Goal: Information Seeking & Learning: Find specific fact

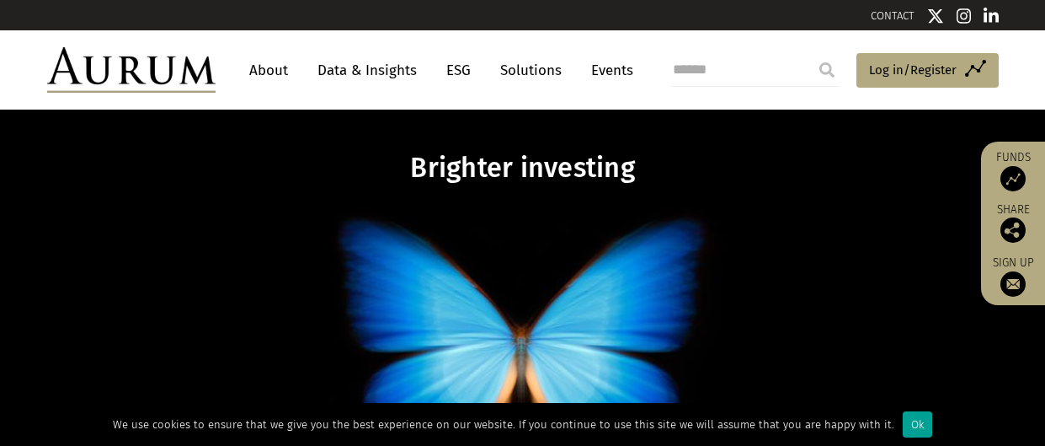
click at [903, 425] on div "Ok" at bounding box center [917, 424] width 29 height 26
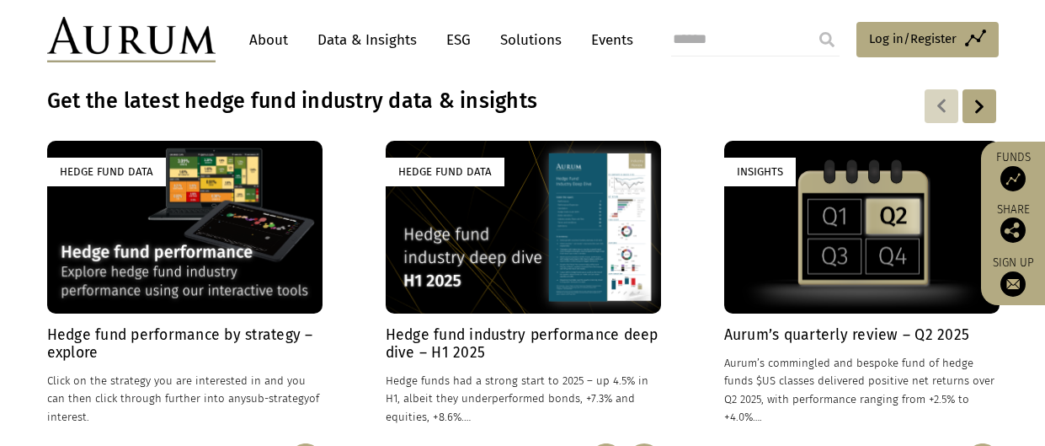
scroll to position [1212, 0]
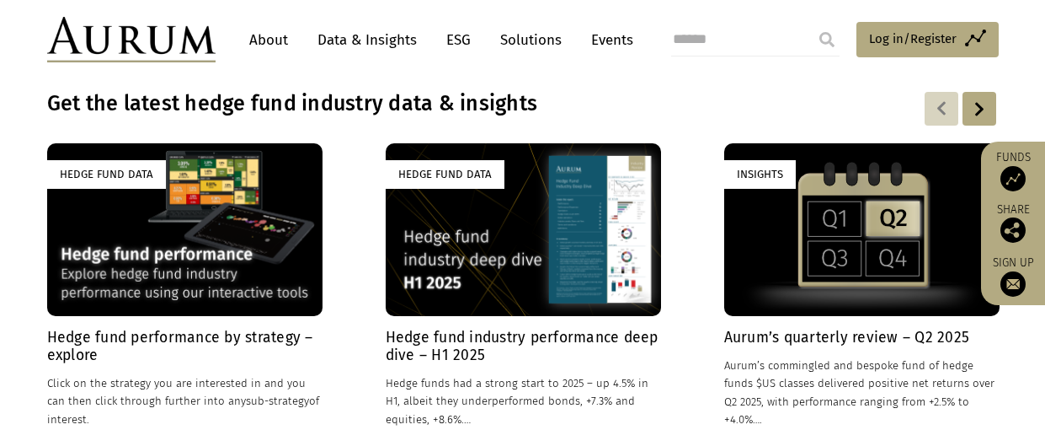
click at [184, 227] on div "Hedge Fund Data" at bounding box center [184, 229] width 275 height 172
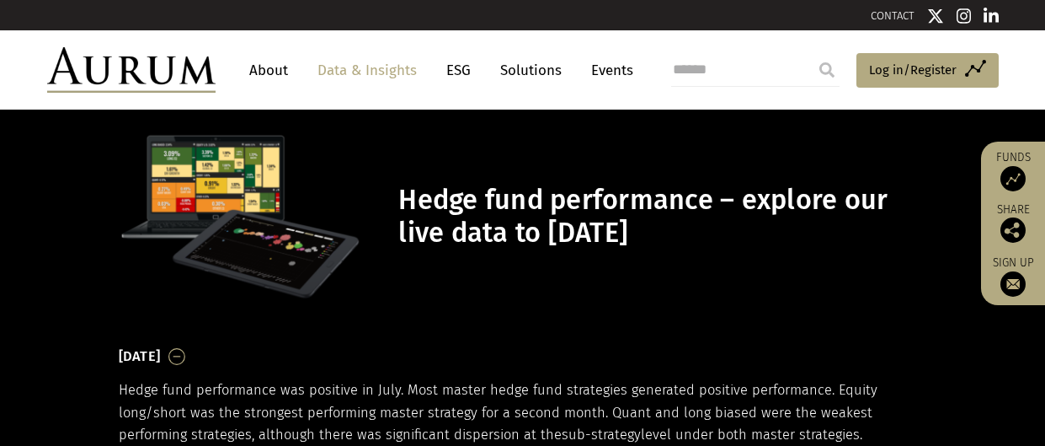
click at [348, 70] on link "Data & Insights" at bounding box center [367, 70] width 116 height 31
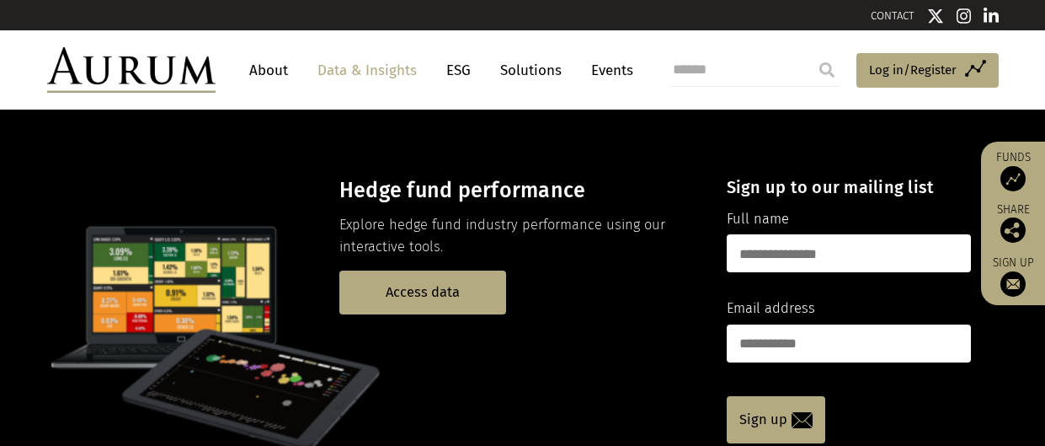
click at [457, 68] on link "ESG" at bounding box center [458, 70] width 41 height 31
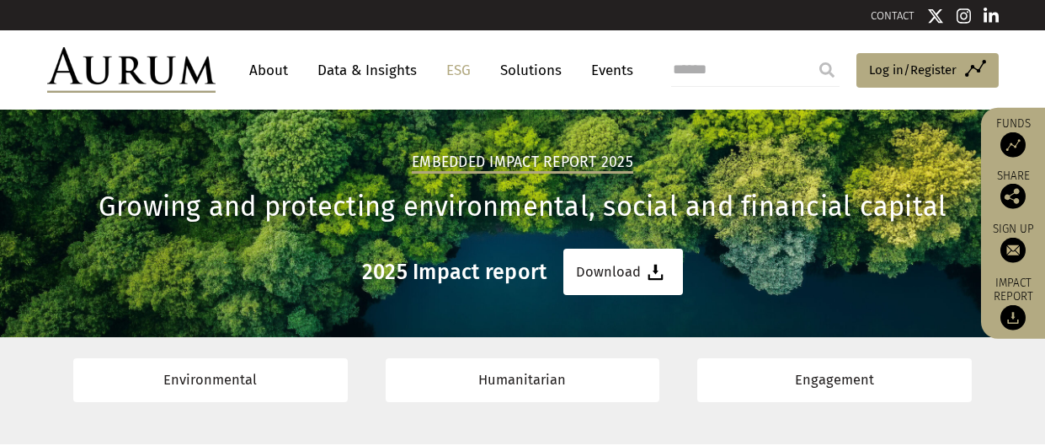
click at [519, 70] on link "Solutions" at bounding box center [531, 70] width 78 height 31
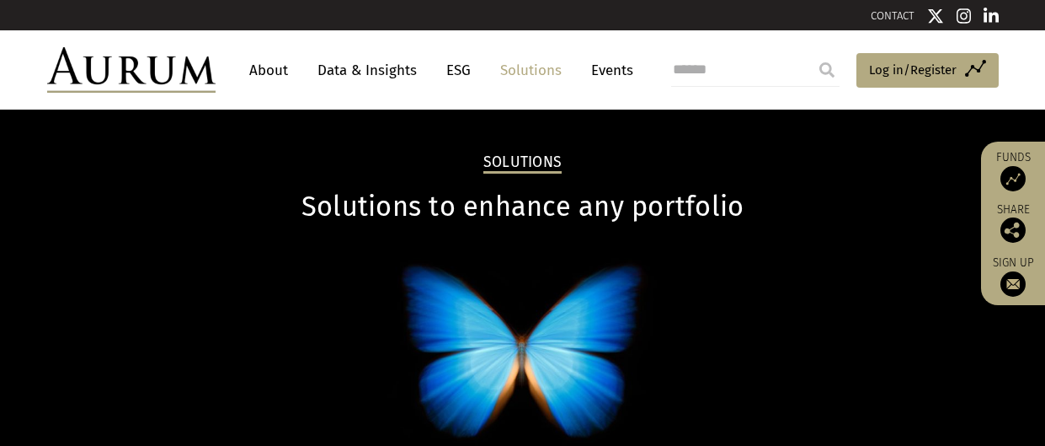
click at [709, 72] on input "search" at bounding box center [755, 70] width 168 height 34
type input "******"
click at [829, 66] on input "submit" at bounding box center [827, 70] width 34 height 34
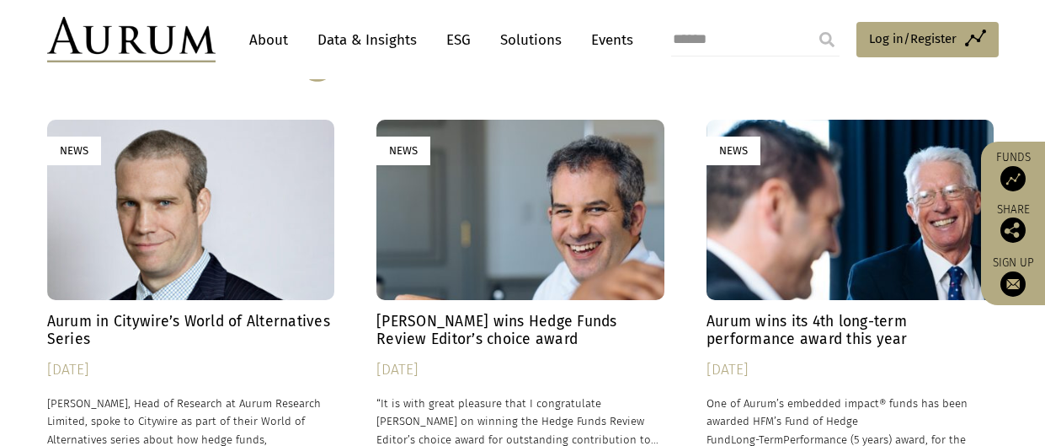
scroll to position [3872, 0]
